Goal: Information Seeking & Learning: Learn about a topic

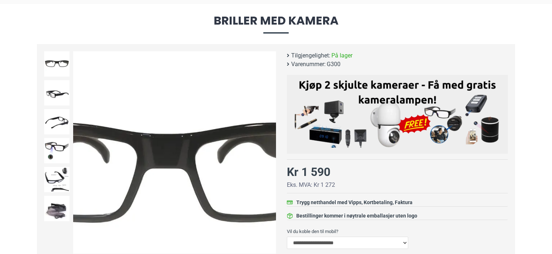
scroll to position [109, 0]
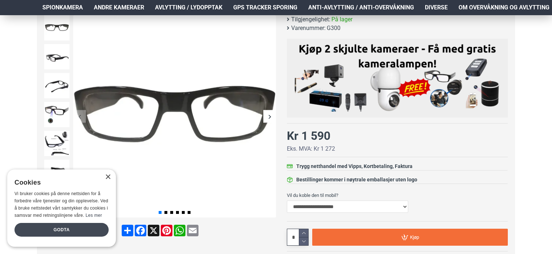
click at [66, 225] on div "Godta" at bounding box center [61, 230] width 94 height 14
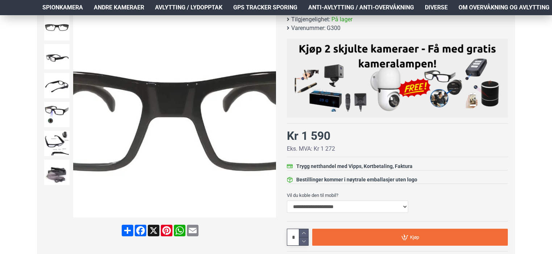
click at [179, 105] on img at bounding box center [174, 116] width 203 height 203
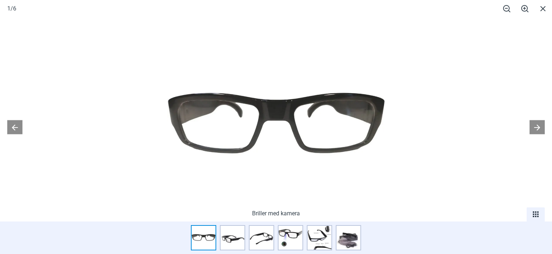
scroll to position [181, 0]
click at [536, 127] on button at bounding box center [536, 127] width 15 height 14
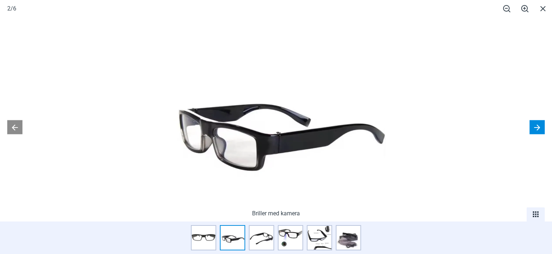
click at [536, 127] on button at bounding box center [536, 127] width 15 height 14
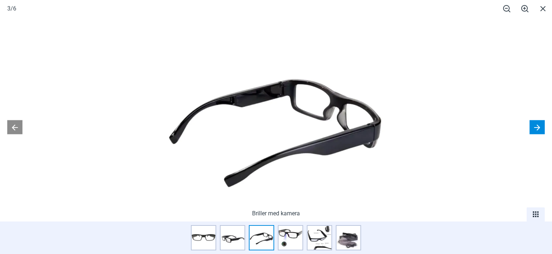
click at [536, 127] on button at bounding box center [536, 127] width 15 height 14
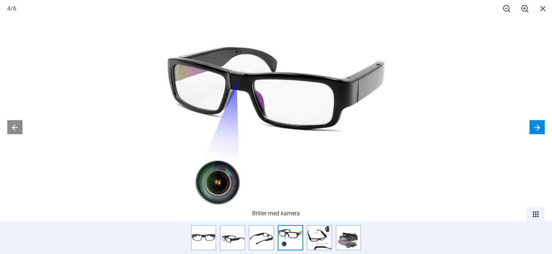
click at [536, 127] on button at bounding box center [536, 127] width 15 height 14
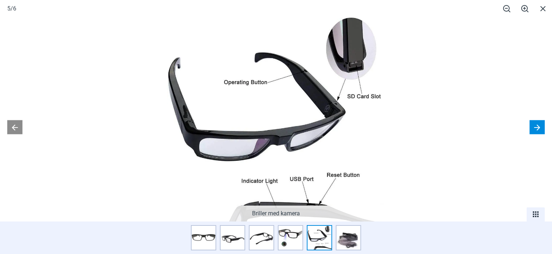
click at [536, 127] on button at bounding box center [536, 127] width 15 height 14
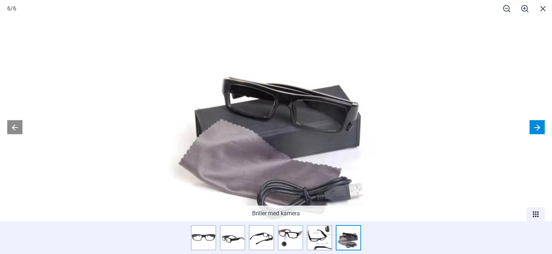
click at [536, 127] on button at bounding box center [536, 127] width 15 height 14
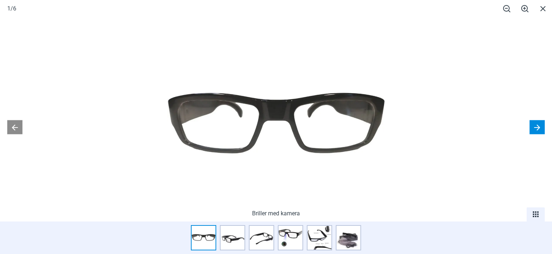
click at [536, 127] on button at bounding box center [536, 127] width 15 height 14
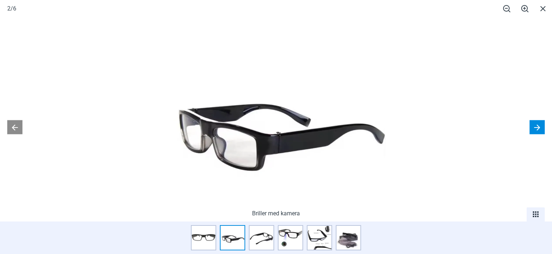
click at [536, 127] on button at bounding box center [536, 127] width 15 height 14
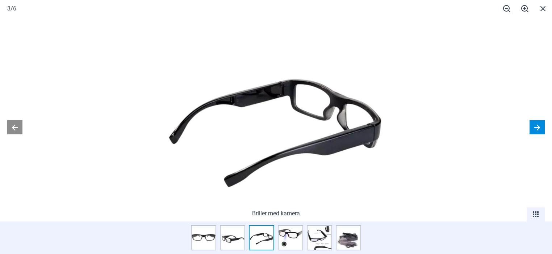
click at [536, 127] on button at bounding box center [536, 127] width 15 height 14
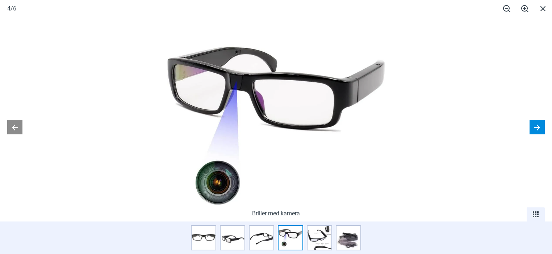
click at [536, 127] on button at bounding box center [536, 127] width 15 height 14
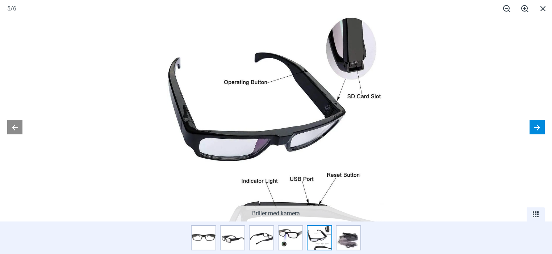
click at [536, 127] on button at bounding box center [536, 127] width 15 height 14
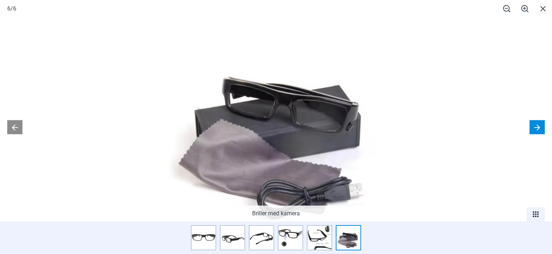
click at [536, 127] on button at bounding box center [536, 127] width 15 height 14
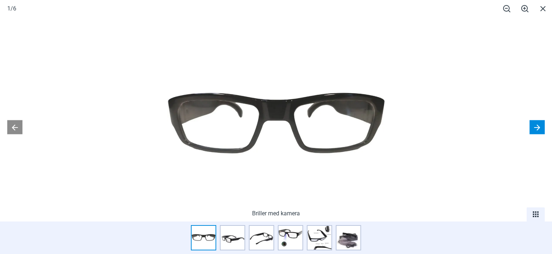
click at [536, 127] on button at bounding box center [536, 127] width 15 height 14
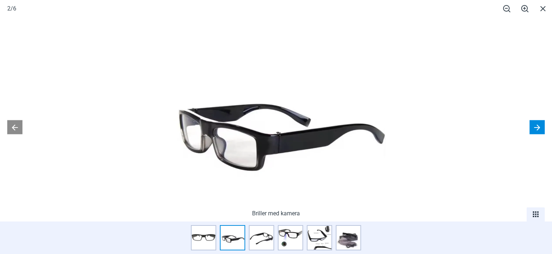
click at [536, 127] on button at bounding box center [536, 127] width 15 height 14
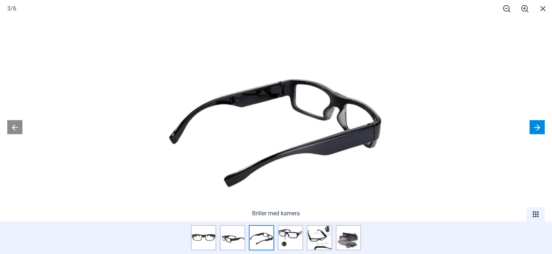
click at [536, 127] on button at bounding box center [536, 127] width 15 height 14
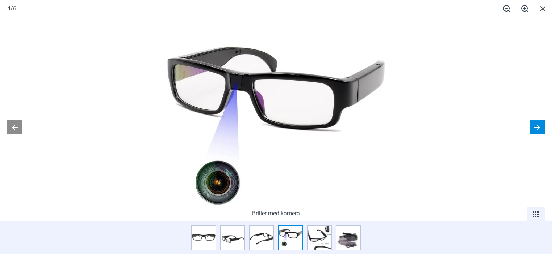
click at [536, 127] on button at bounding box center [536, 127] width 15 height 14
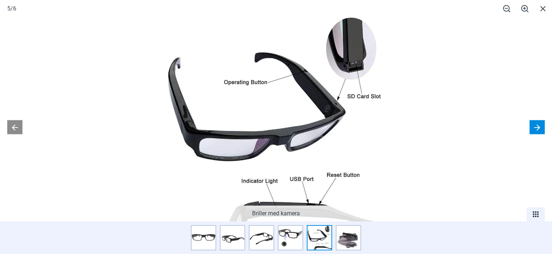
click at [536, 127] on button at bounding box center [536, 127] width 15 height 14
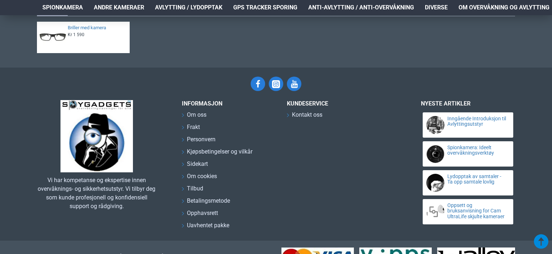
scroll to position [1013, 0]
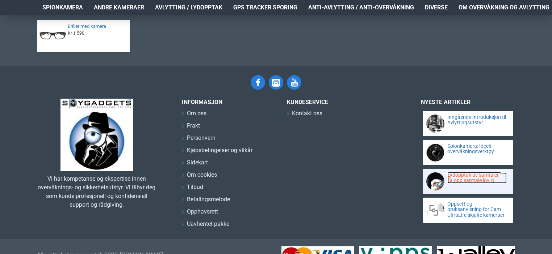
click at [472, 173] on link "Lydopptak av samtaler - Ta opp samtale lovlig" at bounding box center [476, 178] width 59 height 11
